Goal: Task Accomplishment & Management: Use online tool/utility

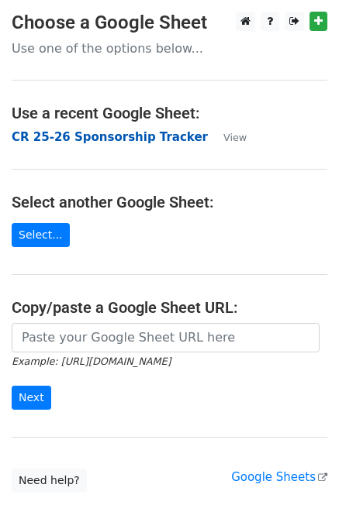
click at [119, 138] on strong "CR 25-26 Sponsorship Tracker" at bounding box center [110, 137] width 196 height 14
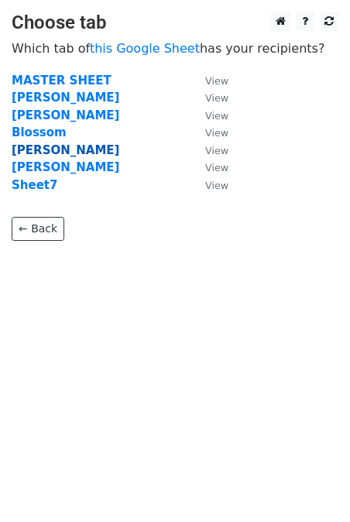
click at [30, 150] on strong "Nazifa" at bounding box center [66, 150] width 108 height 14
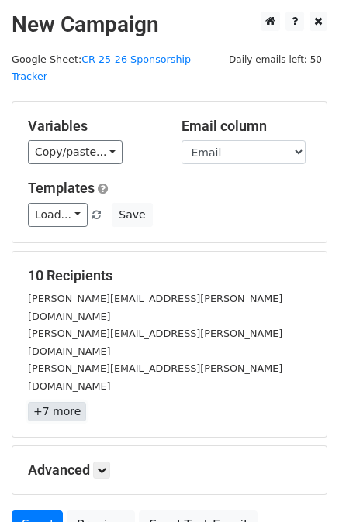
click at [74, 402] on link "+7 more" at bounding box center [57, 411] width 58 height 19
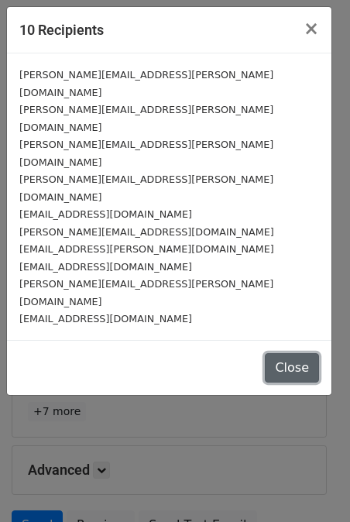
click at [304, 353] on button "Close" at bounding box center [292, 367] width 54 height 29
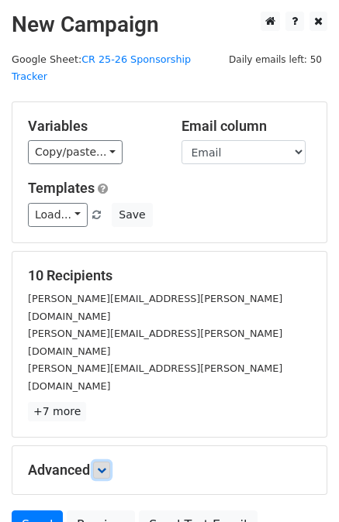
click at [104, 466] on icon at bounding box center [101, 470] width 9 height 9
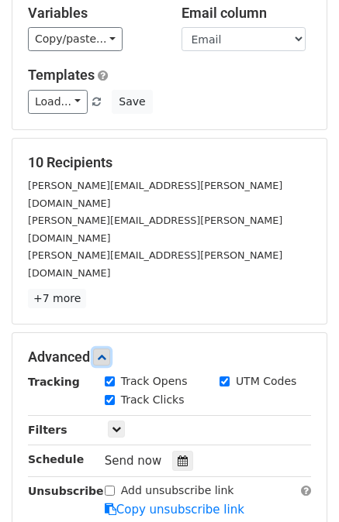
scroll to position [114, 0]
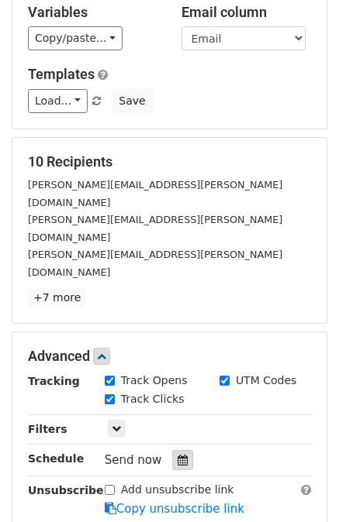
click at [179, 455] on icon at bounding box center [182, 460] width 10 height 11
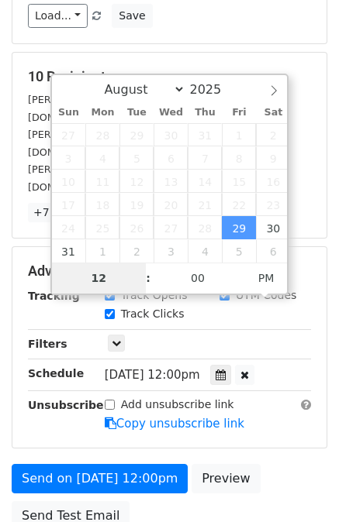
scroll to position [203, 0]
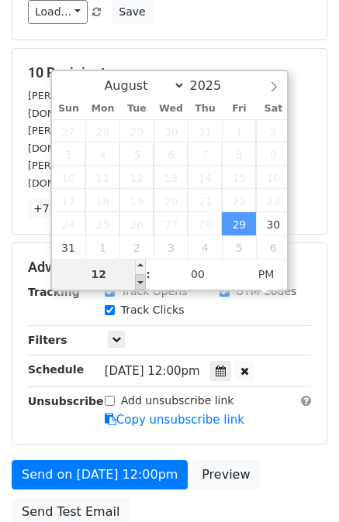
type input "[DATE] 11:00"
type input "11"
click at [138, 284] on span at bounding box center [140, 281] width 11 height 15
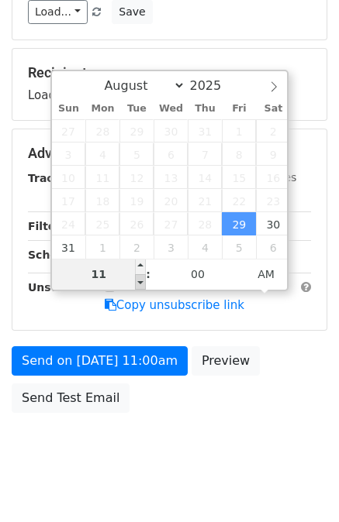
type input "[DATE] 10:00"
type input "10"
click at [138, 284] on span at bounding box center [140, 281] width 11 height 15
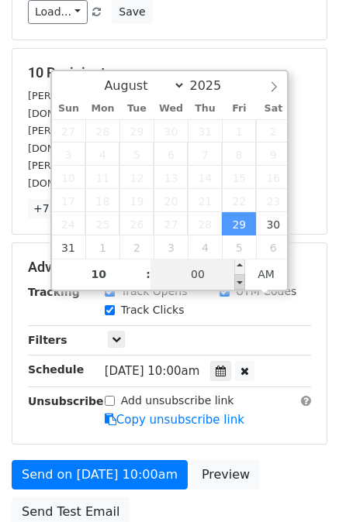
type input "[DATE] 09:55"
type input "09"
type input "55"
click at [239, 283] on span at bounding box center [239, 281] width 11 height 15
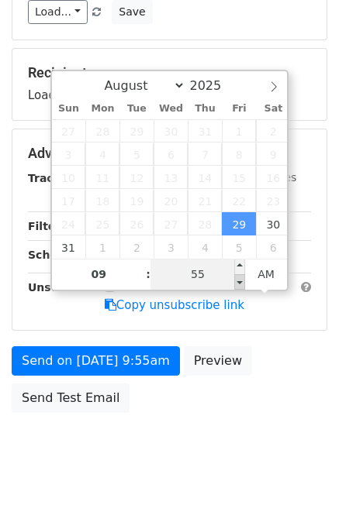
type input "[DATE] 09:50"
type input "50"
click at [242, 284] on span at bounding box center [239, 281] width 11 height 15
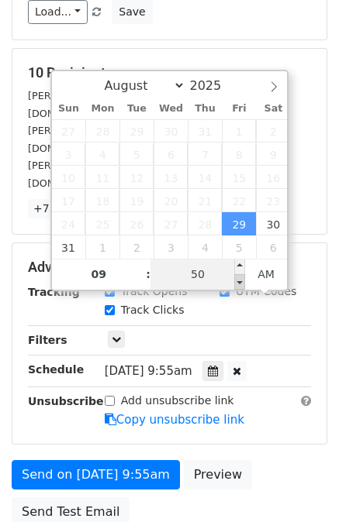
type input "[DATE] 09:45"
type input "45"
click at [242, 284] on span at bounding box center [239, 281] width 11 height 15
type input "[DATE] 09:40"
type input "40"
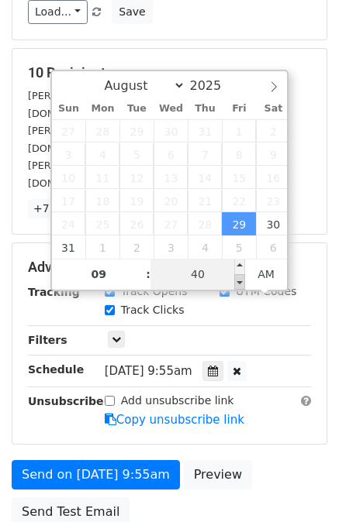
click at [242, 284] on span at bounding box center [239, 281] width 11 height 15
type input "[DATE] 09:35"
type input "35"
click at [242, 284] on span at bounding box center [239, 281] width 11 height 15
type input "[DATE] 09:30"
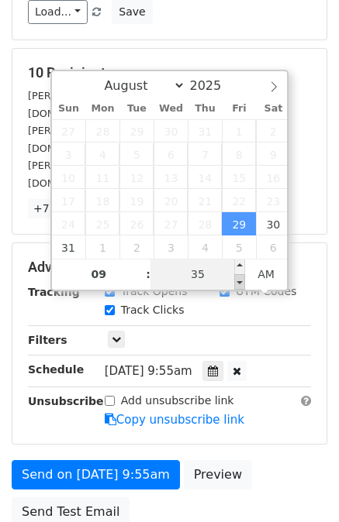
type input "30"
click at [242, 284] on span at bounding box center [239, 281] width 11 height 15
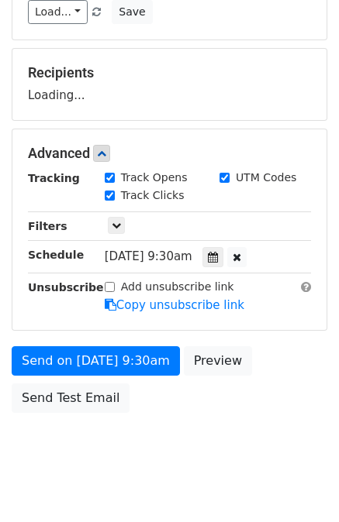
click at [129, 466] on html "New Campaign Daily emails left: 50 Google Sheet: CR 25-26 Sponsorship Tracker V…" at bounding box center [169, 171] width 339 height 748
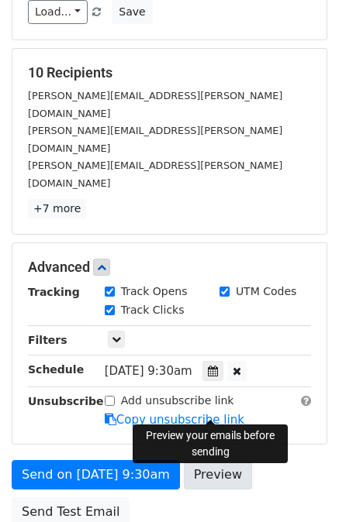
click at [214, 460] on link "Preview" at bounding box center [218, 474] width 68 height 29
click at [208, 460] on link "Preview" at bounding box center [218, 474] width 68 height 29
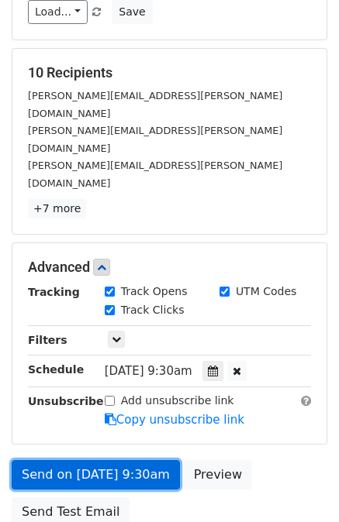
click at [111, 460] on link "Send on [DATE] 9:30am" at bounding box center [96, 474] width 168 height 29
